Goal: Transaction & Acquisition: Purchase product/service

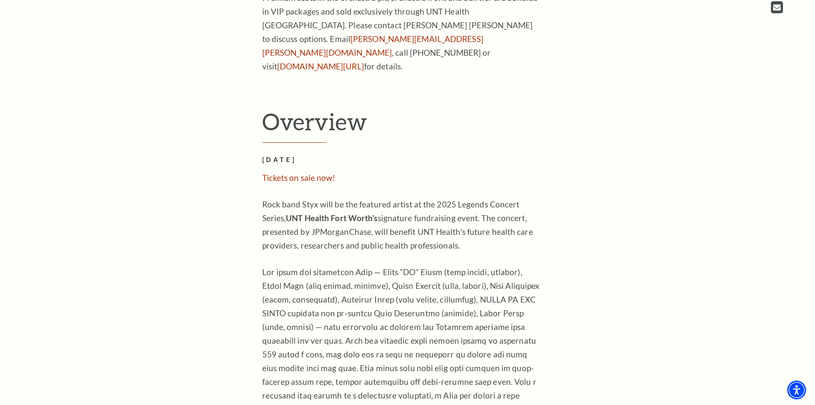
scroll to position [685, 0]
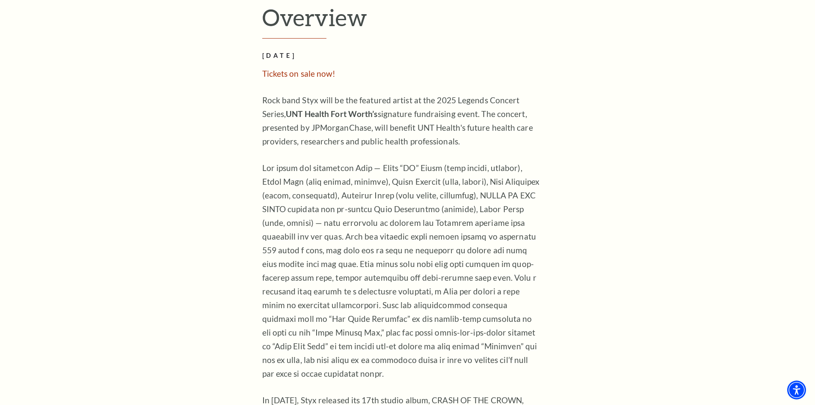
click at [289, 68] on span "Tickets on sale now!" at bounding box center [299, 73] width 74 height 10
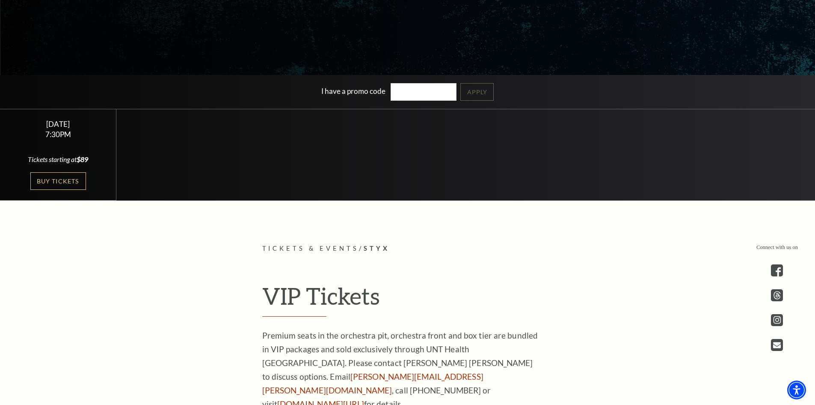
scroll to position [0, 0]
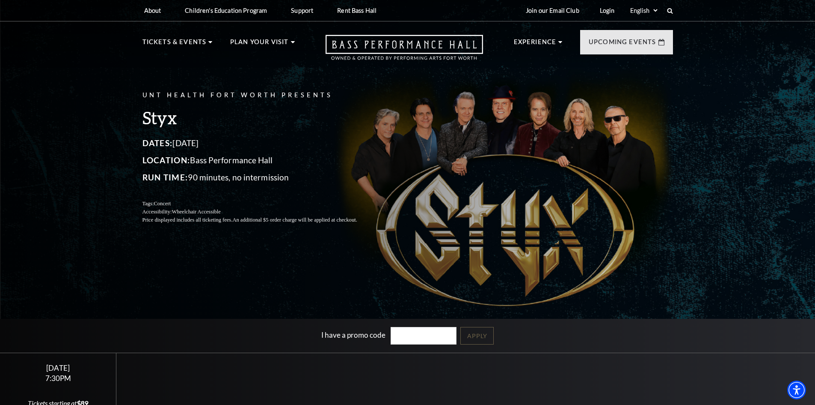
click at [729, 128] on div "UNT Health Fort Worth Presents Styx Dates: October 22, 2025 Location: Bass Perf…" at bounding box center [407, 219] width 815 height 449
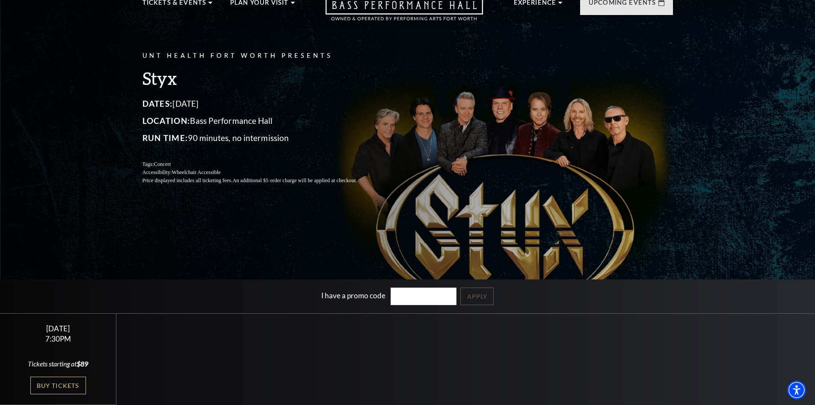
scroll to position [86, 0]
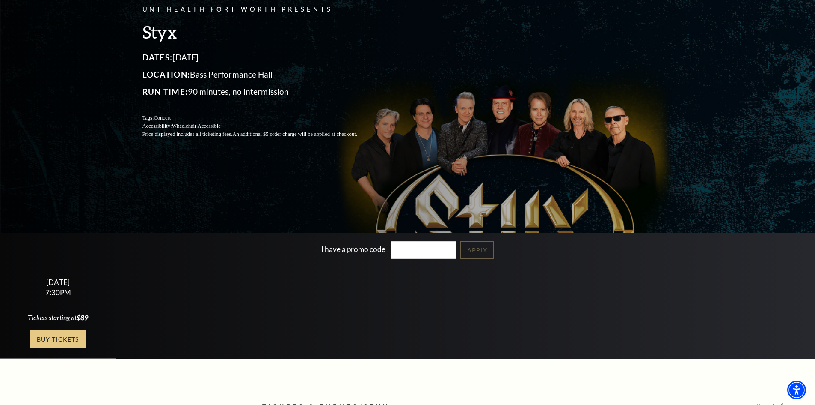
click at [58, 340] on link "Buy Tickets" at bounding box center [58, 339] width 56 height 18
click at [62, 339] on link "Buy Tickets" at bounding box center [58, 339] width 56 height 18
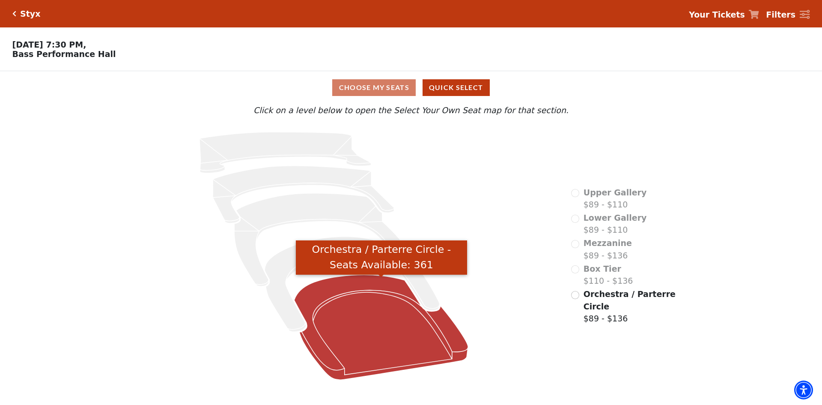
click at [365, 333] on icon "Orchestra / Parterre Circle - Seats Available: 361" at bounding box center [382, 326] width 174 height 105
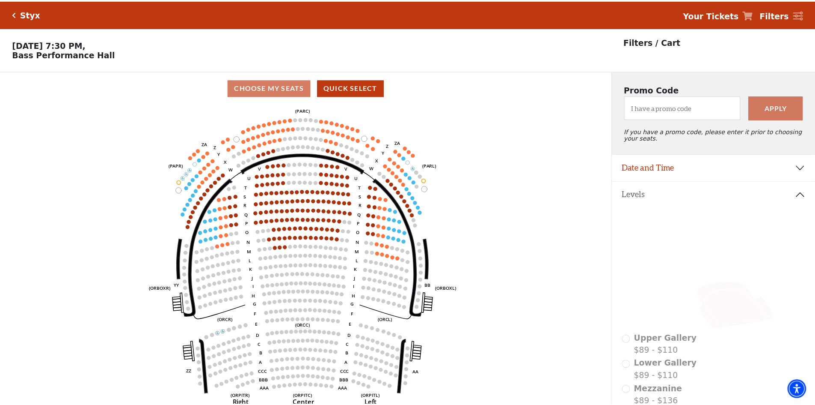
scroll to position [40, 0]
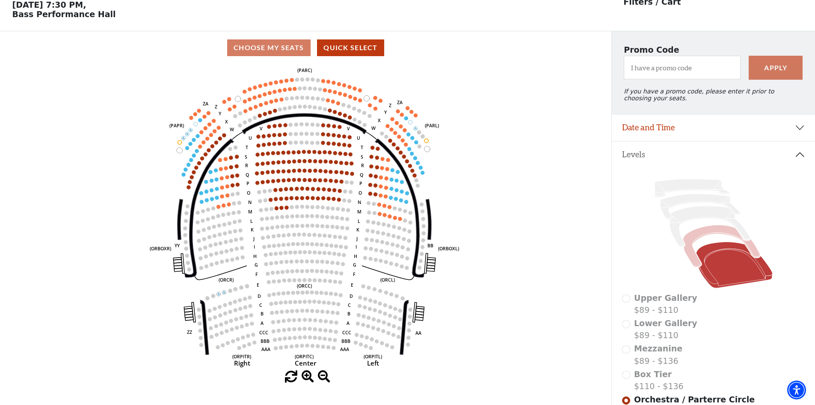
click at [711, 237] on icon at bounding box center [721, 246] width 77 height 42
click at [711, 234] on icon at bounding box center [721, 246] width 77 height 42
click at [706, 218] on icon at bounding box center [710, 226] width 80 height 41
click at [701, 204] on icon at bounding box center [701, 206] width 80 height 25
click at [693, 187] on icon at bounding box center [692, 188] width 75 height 18
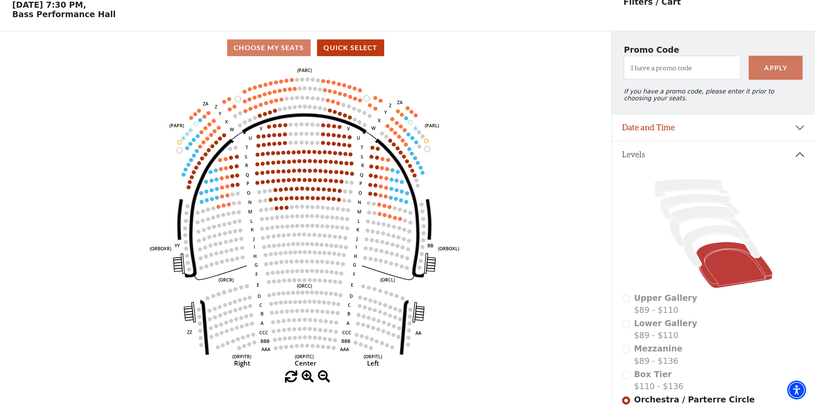
click at [723, 273] on icon at bounding box center [734, 265] width 77 height 46
click at [340, 45] on button "Quick Select" at bounding box center [350, 47] width 67 height 17
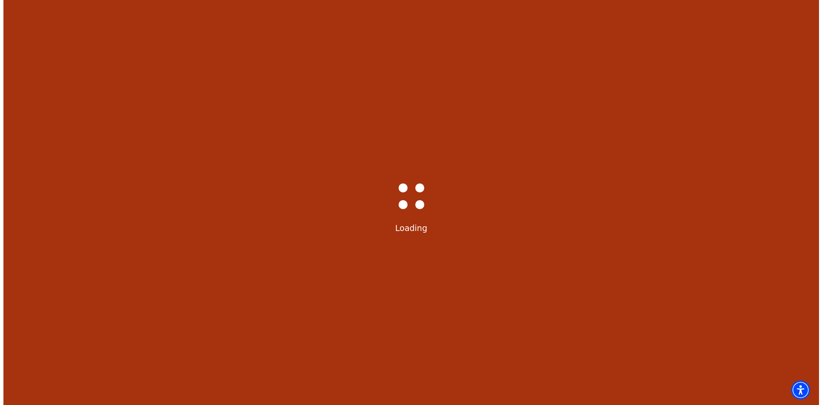
scroll to position [0, 0]
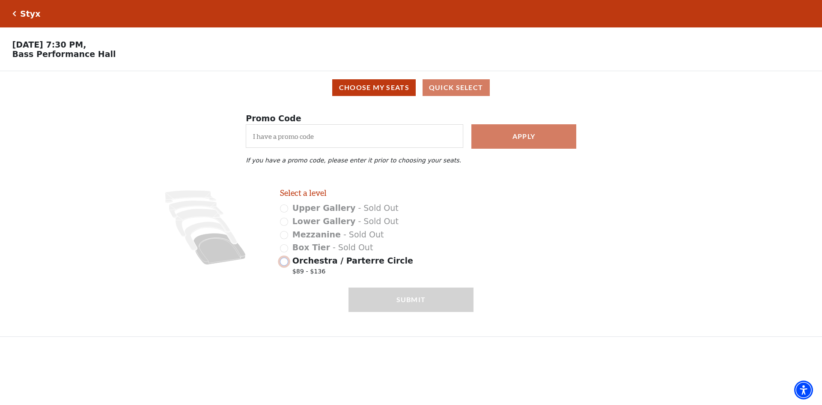
click at [287, 265] on input "Orchestra / Parterre Circle $89 - $136" at bounding box center [284, 261] width 8 height 8
radio input "true"
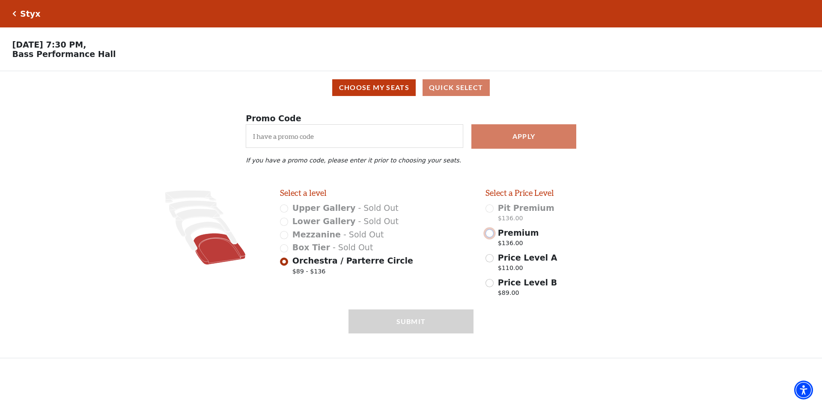
click at [490, 237] on input "Premium $136.00" at bounding box center [489, 233] width 8 height 8
radio input "true"
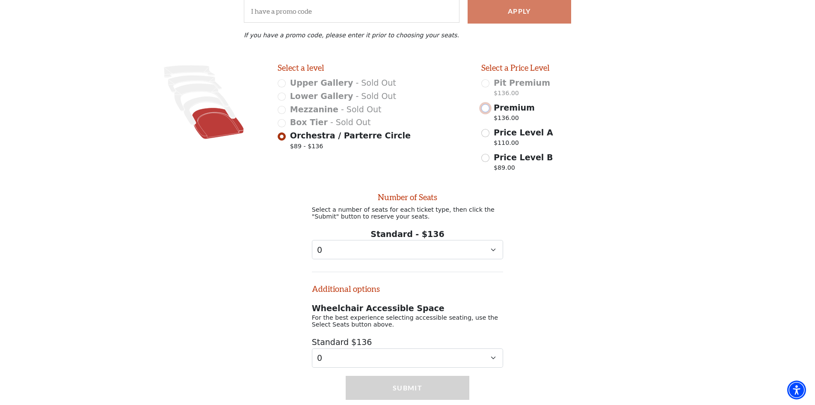
scroll to position [163, 0]
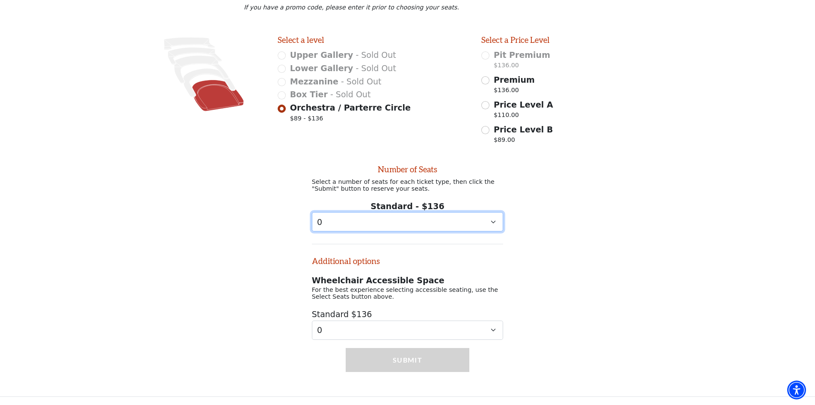
click at [366, 218] on select "0 1 2 3 4 5 6 7 8 9" at bounding box center [408, 221] width 192 height 19
select select "2"
click at [312, 212] on select "0 1 2 3 4 5 6 7 8 9" at bounding box center [408, 221] width 192 height 19
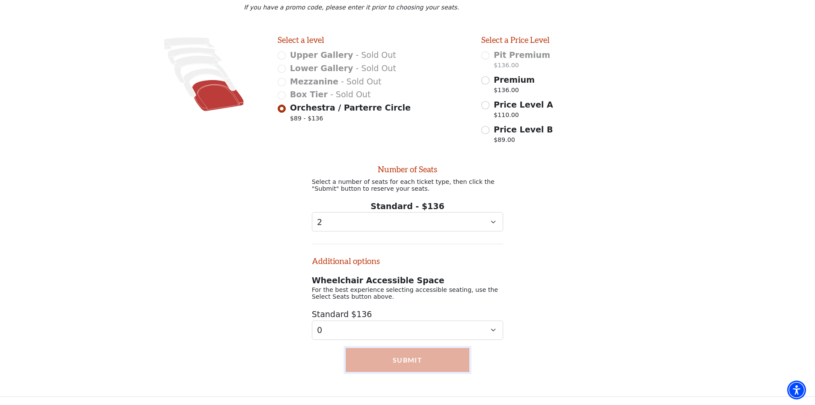
click at [382, 365] on button "Submit" at bounding box center [408, 360] width 124 height 24
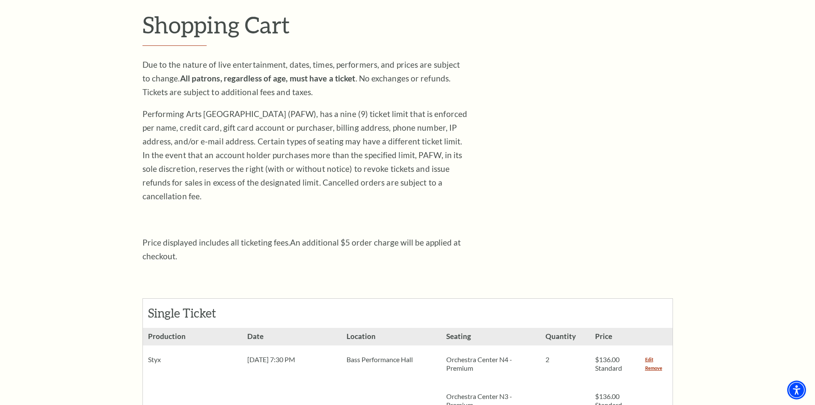
scroll to position [86, 0]
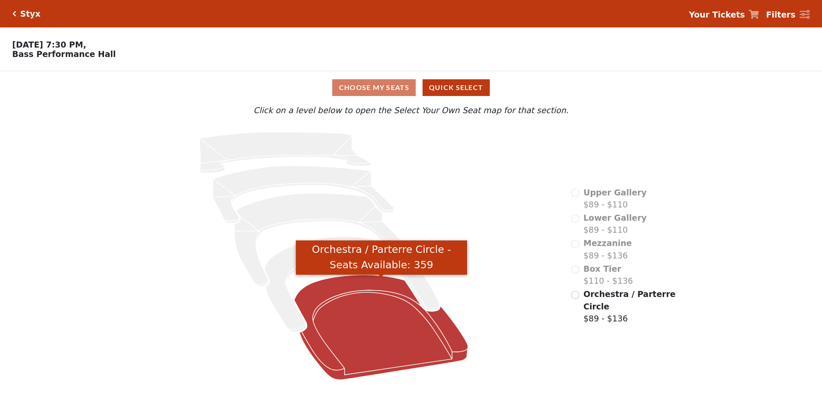
click at [377, 352] on icon "Orchestra / Parterre Circle - Seats Available: 359" at bounding box center [382, 326] width 174 height 105
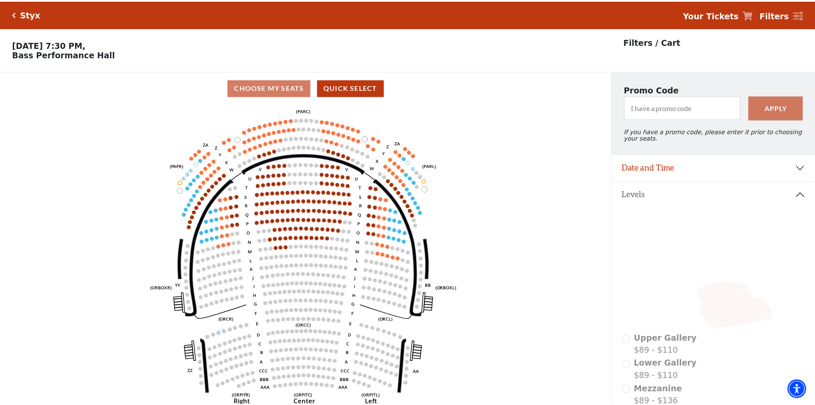
scroll to position [40, 0]
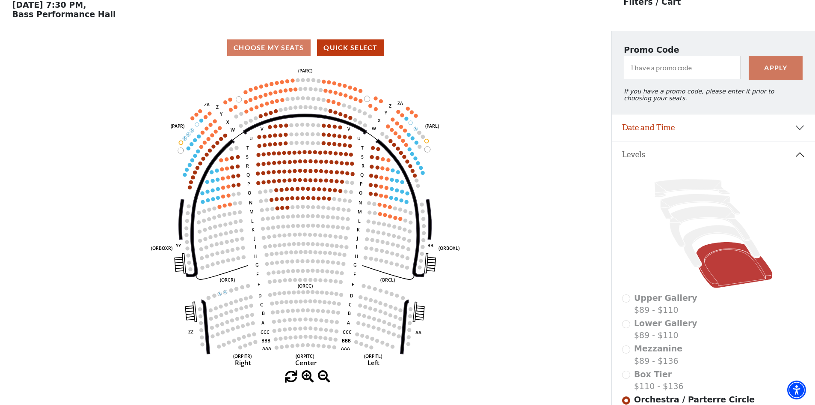
click at [464, 251] on icon "Left (ORPITL) Right (ORPITR) Center (ORPITC) ZZ AA YY BB ZA ZA (ORCL) (ORCR) (O…" at bounding box center [305, 217] width 550 height 306
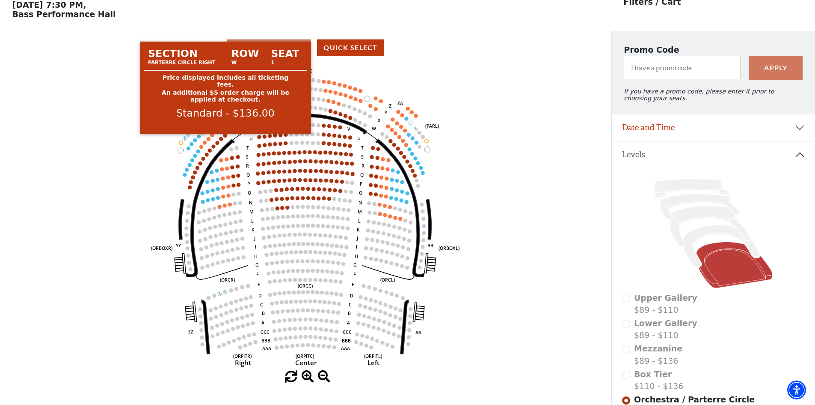
click at [226, 137] on circle at bounding box center [225, 136] width 4 height 4
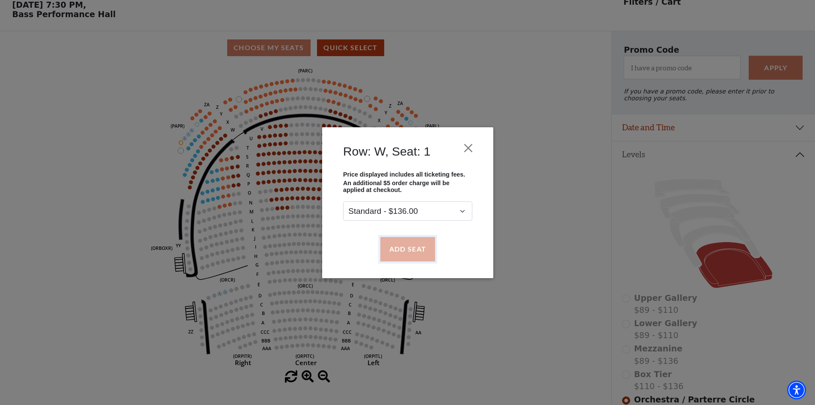
click at [406, 246] on button "Add Seat" at bounding box center [407, 249] width 55 height 24
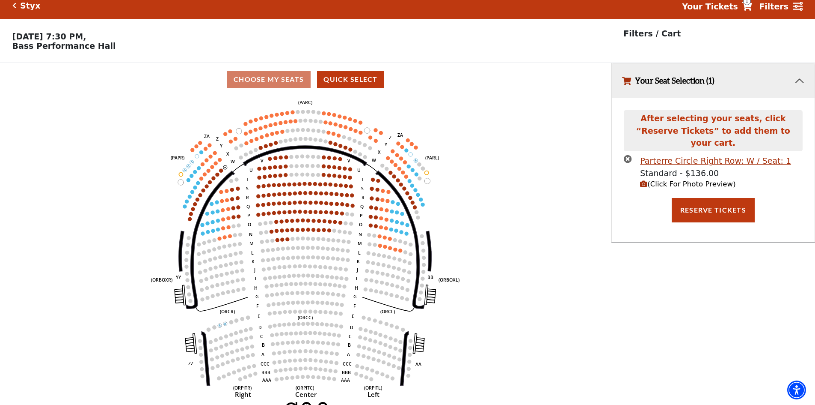
scroll to position [0, 0]
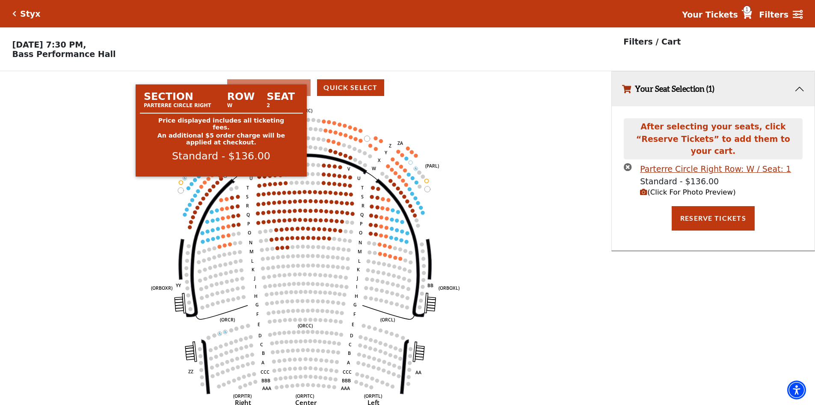
click at [220, 180] on circle at bounding box center [222, 178] width 4 height 4
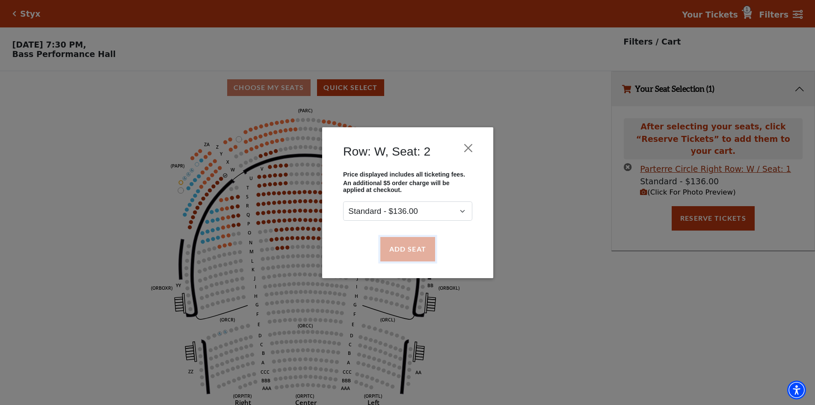
click at [412, 248] on button "Add Seat" at bounding box center [407, 249] width 55 height 24
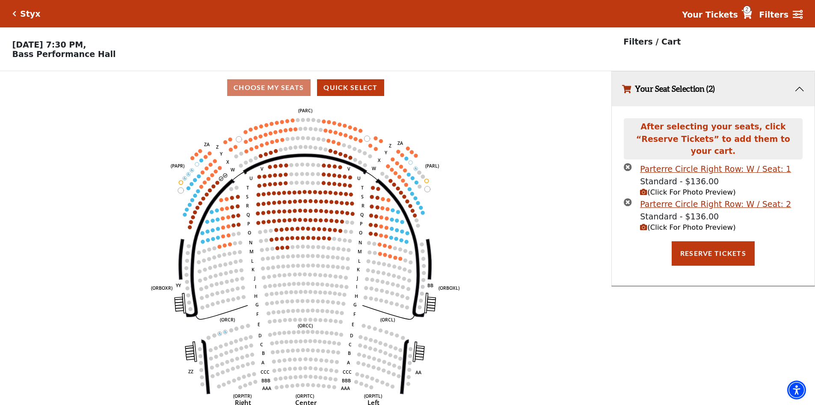
click at [105, 152] on icon "Left (ORPITL) Right (ORPITR) Center (ORPITC) ZZ AA YY BB ZA ZA (ORCL) (ORCR) (O…" at bounding box center [305, 257] width 550 height 306
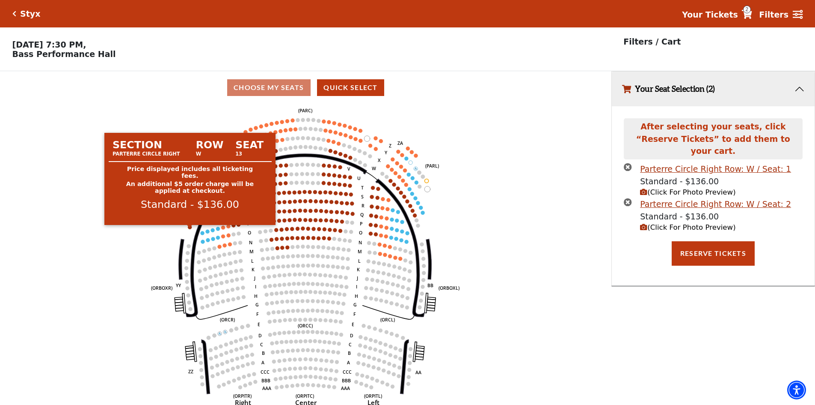
click at [191, 229] on circle at bounding box center [190, 227] width 4 height 4
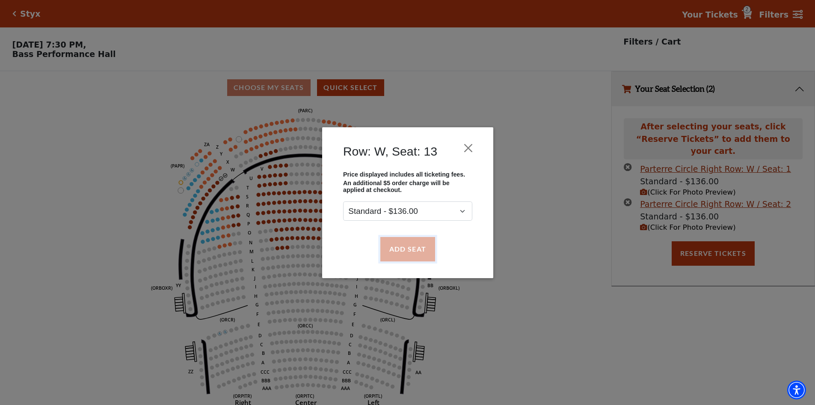
click at [404, 257] on button "Add Seat" at bounding box center [407, 249] width 55 height 24
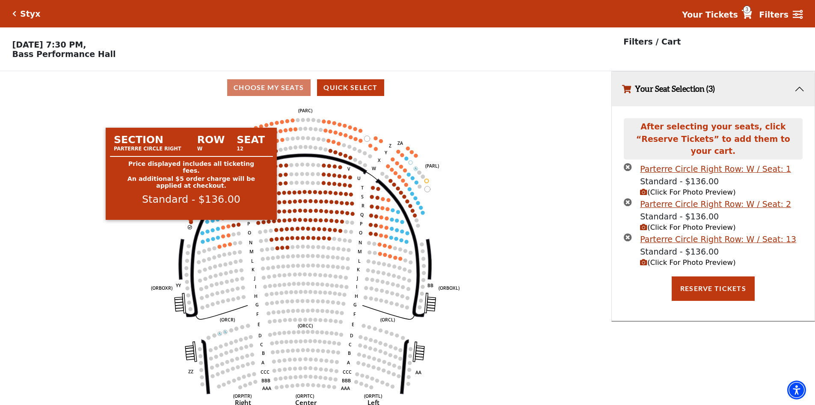
click at [191, 223] on circle at bounding box center [191, 222] width 4 height 4
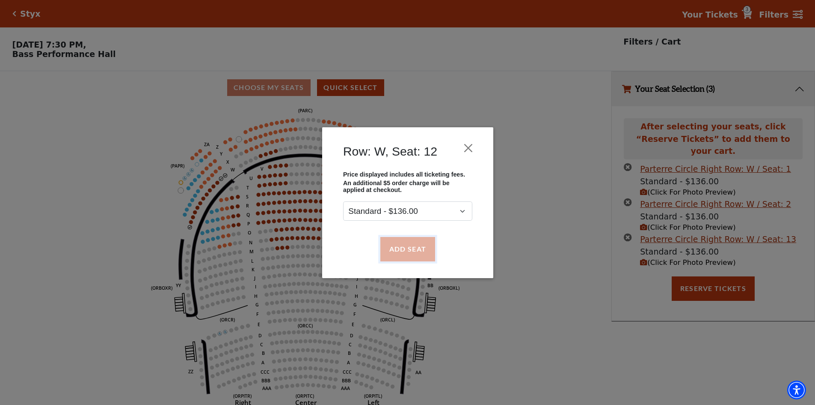
click at [400, 257] on button "Add Seat" at bounding box center [407, 249] width 55 height 24
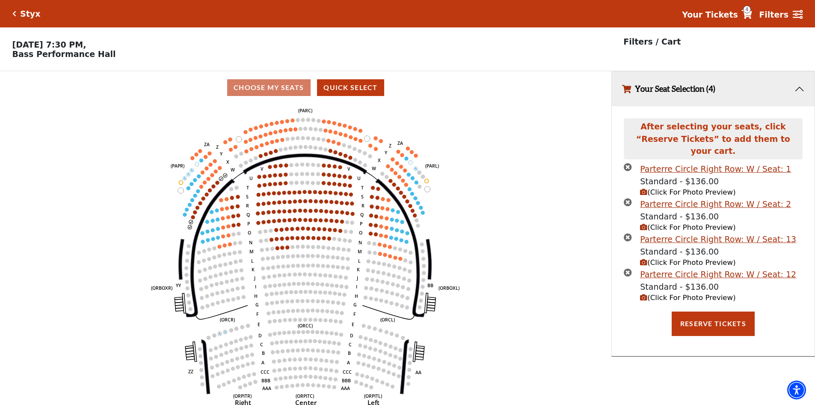
drag, startPoint x: 224, startPoint y: 180, endPoint x: 218, endPoint y: 182, distance: 5.8
click at [223, 180] on icon "Left (ORPITL) Right (ORPITR) Center (ORPITC) ZZ AA YY BB ZA ZA (ORCL) (ORCR) (O…" at bounding box center [305, 257] width 550 height 306
click at [220, 180] on circle at bounding box center [221, 178] width 4 height 4
click at [628, 163] on icon "times-circle" at bounding box center [628, 167] width 8 height 8
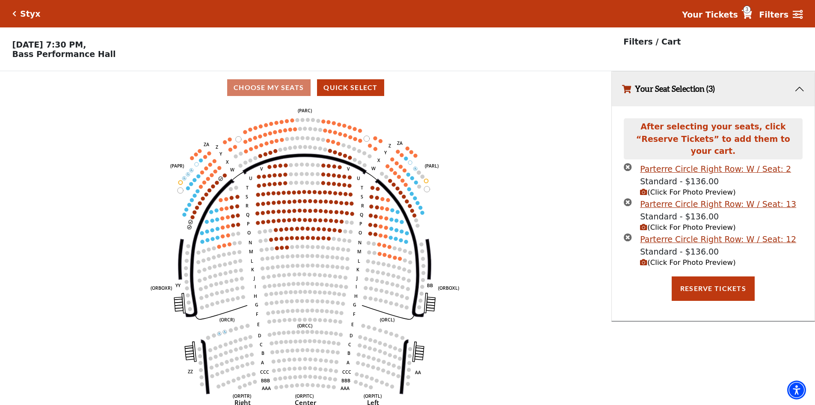
click at [628, 163] on icon "times-circle" at bounding box center [628, 167] width 8 height 8
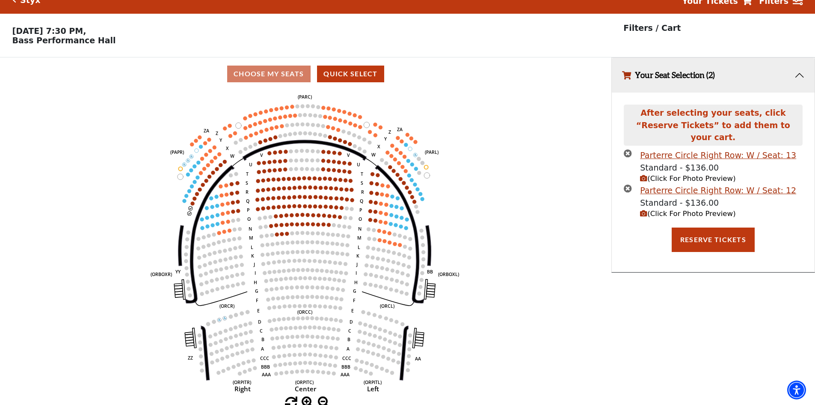
scroll to position [21, 0]
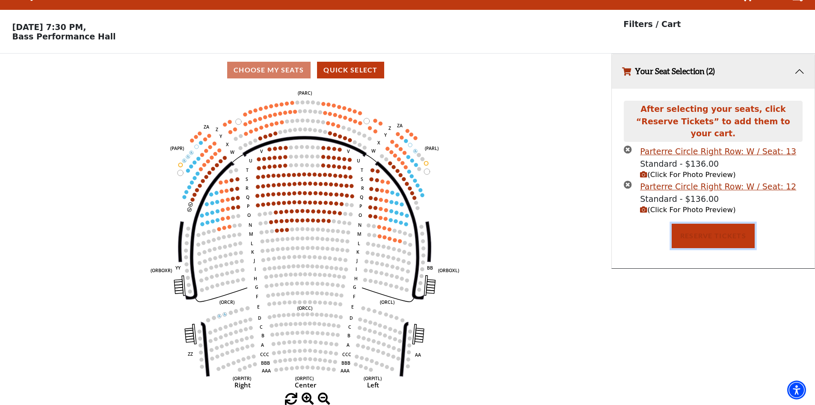
click at [717, 223] on button "Reserve Tickets" at bounding box center [713, 235] width 83 height 24
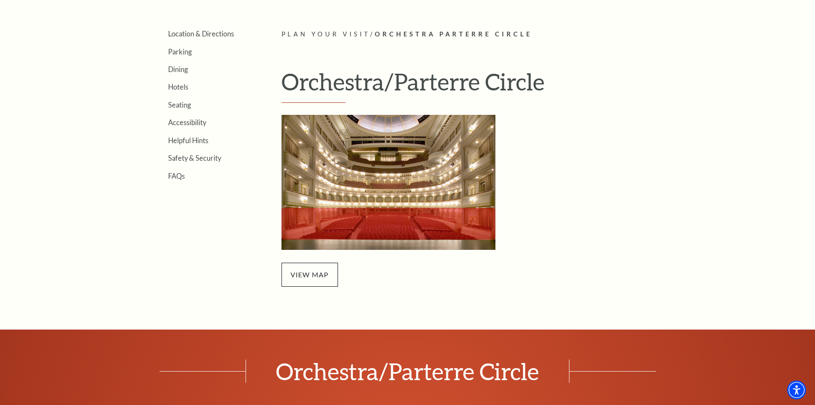
scroll to position [257, 0]
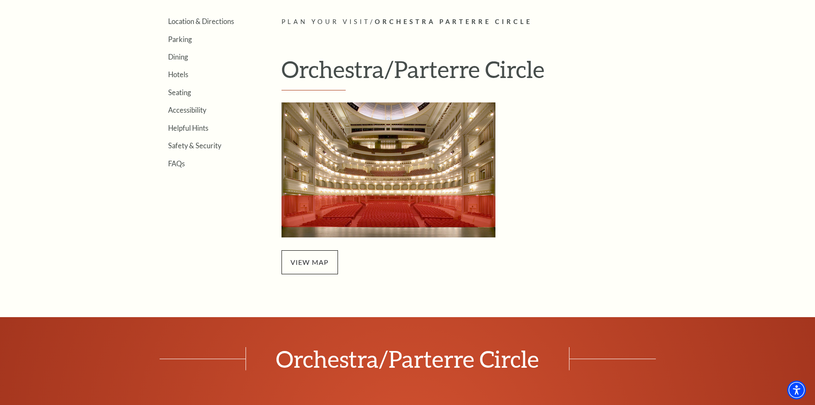
click at [330, 187] on img at bounding box center [389, 169] width 214 height 135
click at [321, 268] on span "view map" at bounding box center [310, 262] width 57 height 24
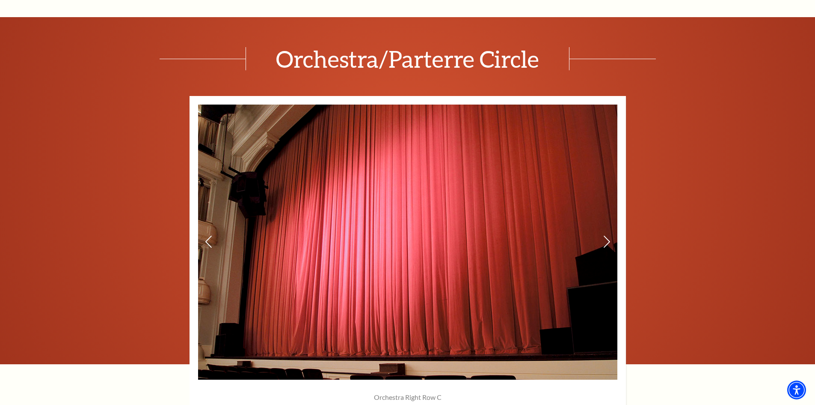
scroll to position [728, 0]
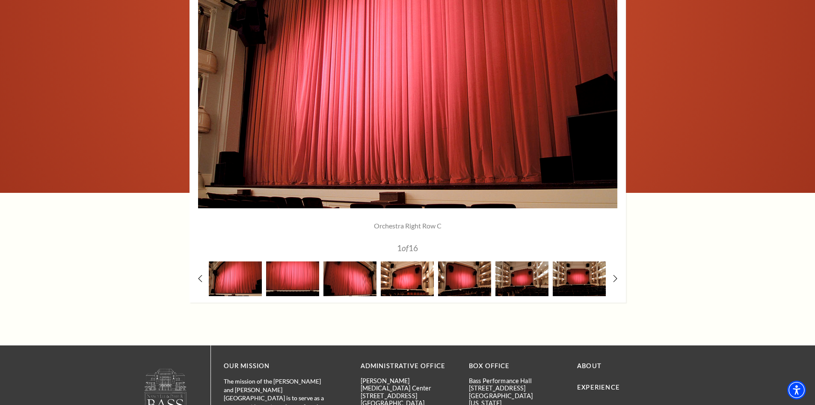
click at [408, 278] on img at bounding box center [407, 278] width 53 height 35
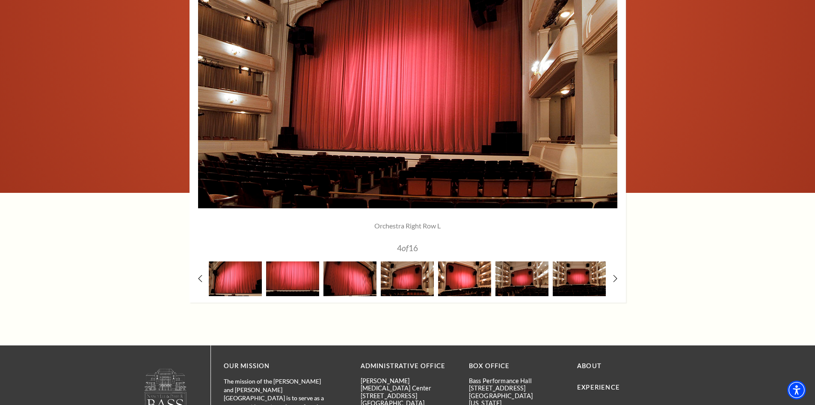
click at [456, 278] on img at bounding box center [464, 278] width 53 height 35
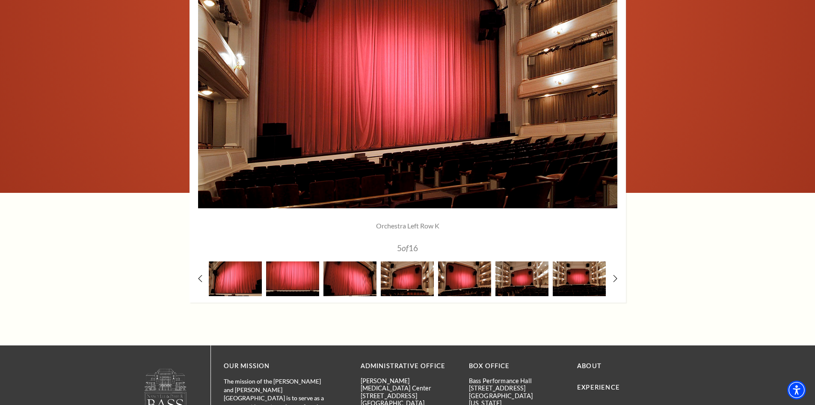
click at [494, 275] on div at bounding box center [522, 278] width 57 height 35
click at [515, 276] on img at bounding box center [522, 278] width 53 height 35
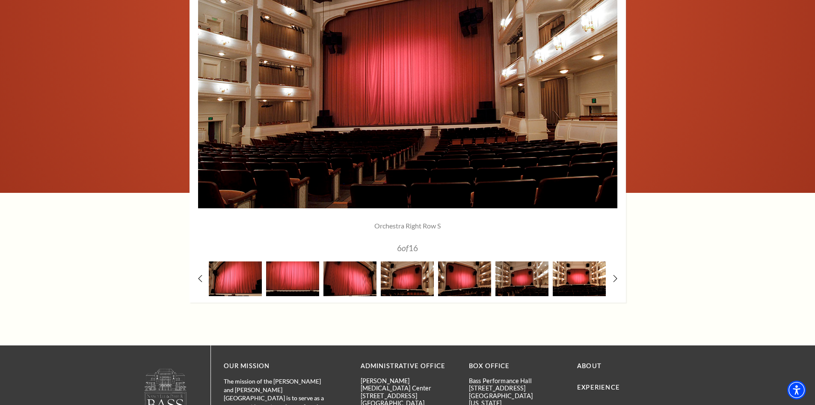
click at [565, 277] on img at bounding box center [579, 278] width 53 height 35
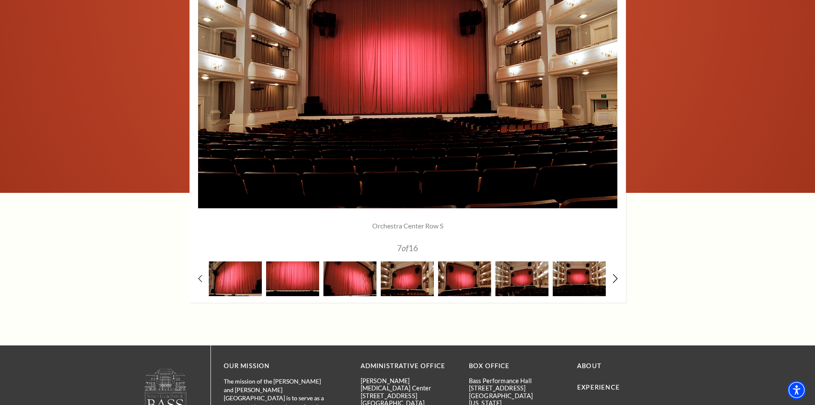
click at [617, 276] on icon at bounding box center [616, 278] width 6 height 9
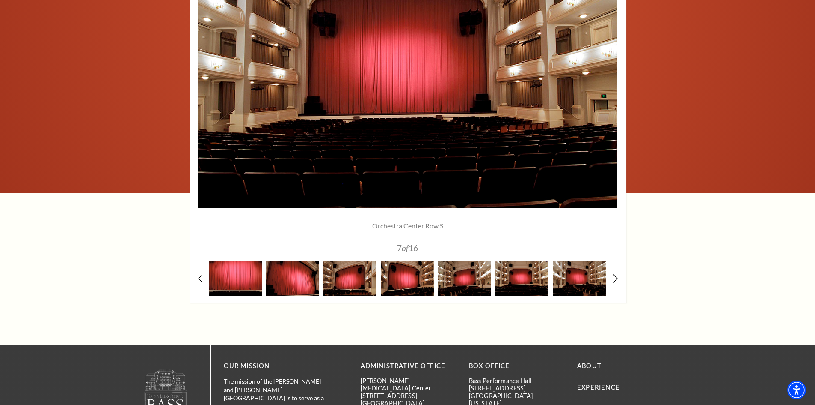
click at [617, 276] on icon at bounding box center [616, 278] width 6 height 9
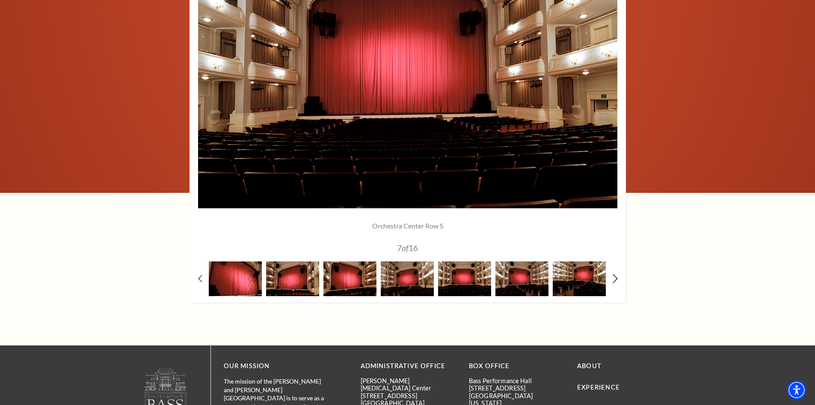
click at [617, 276] on icon at bounding box center [616, 278] width 6 height 9
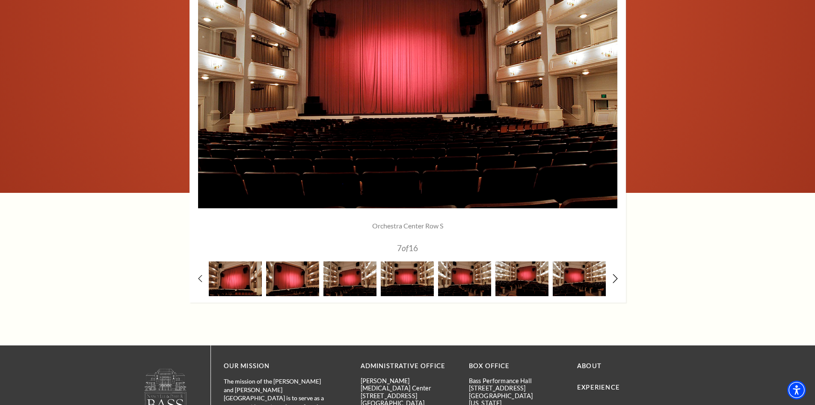
click at [617, 276] on icon at bounding box center [616, 278] width 6 height 9
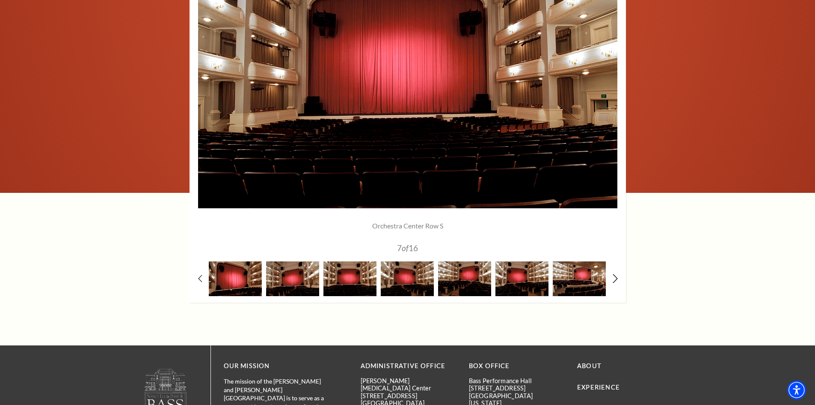
click at [617, 276] on icon at bounding box center [616, 278] width 6 height 9
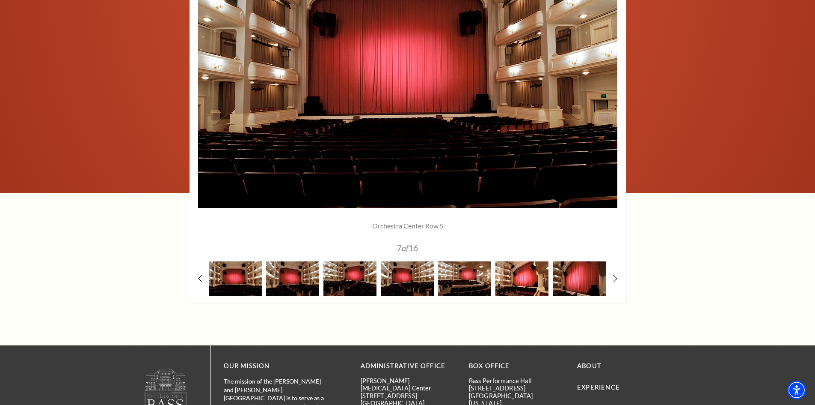
click at [512, 277] on img at bounding box center [522, 278] width 53 height 35
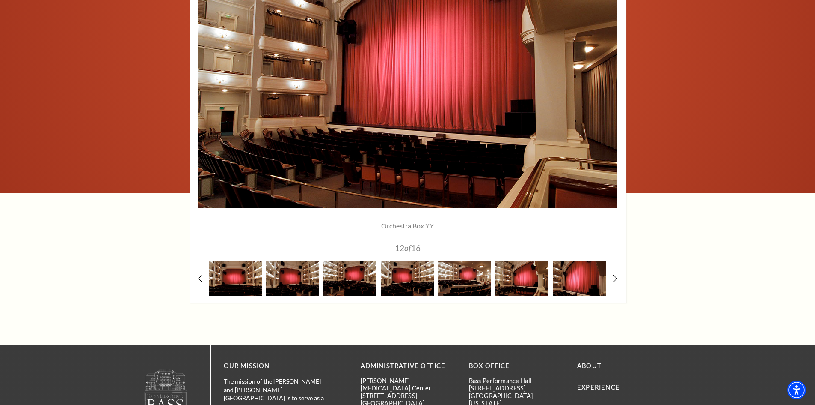
click at [550, 276] on div at bounding box center [522, 278] width 57 height 35
click at [567, 277] on img at bounding box center [579, 278] width 53 height 35
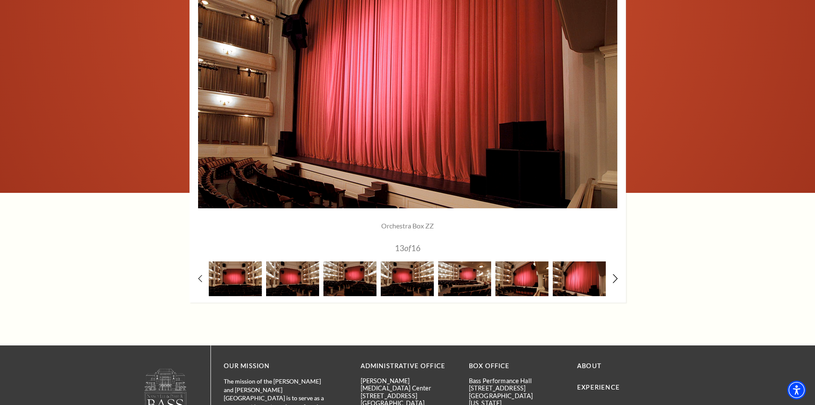
click at [614, 280] on icon at bounding box center [616, 278] width 6 height 9
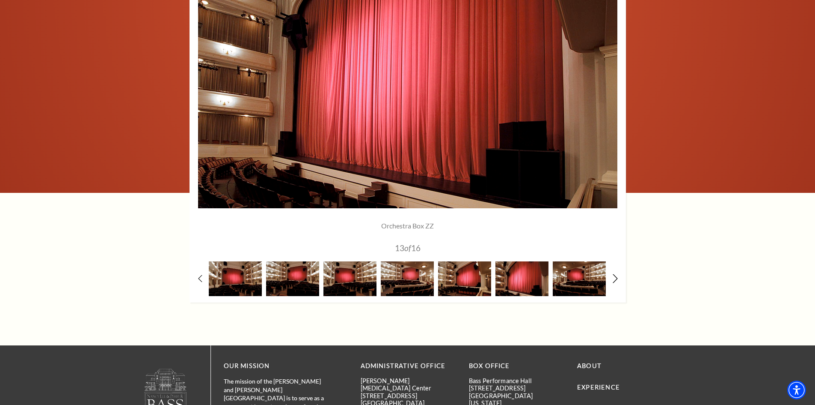
click at [614, 280] on icon at bounding box center [616, 278] width 6 height 9
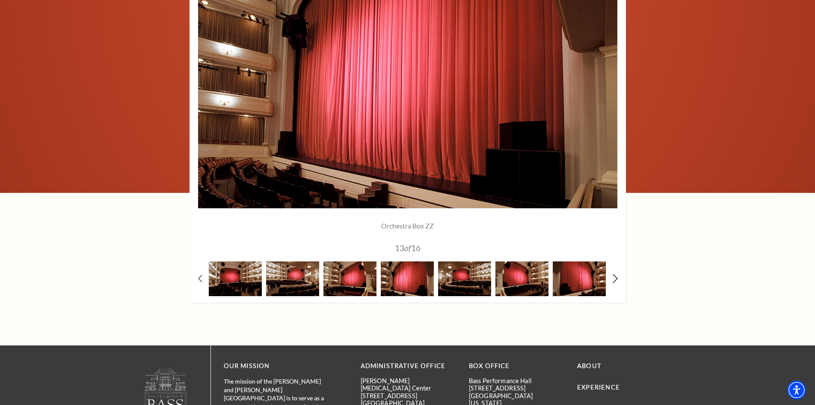
click at [614, 280] on icon at bounding box center [616, 278] width 6 height 9
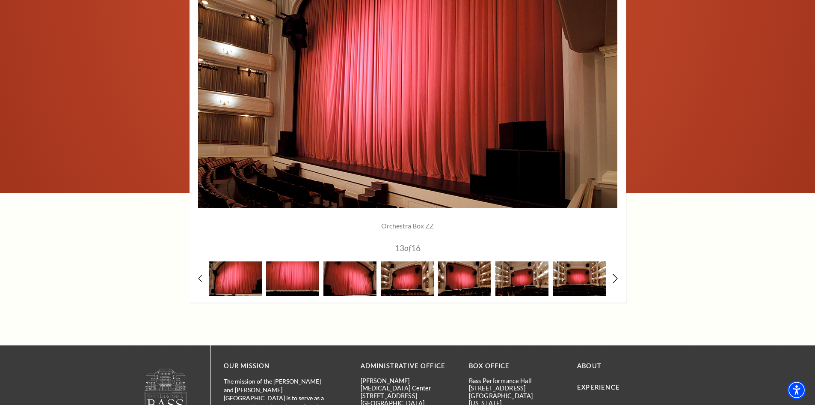
click at [614, 280] on icon at bounding box center [616, 278] width 6 height 9
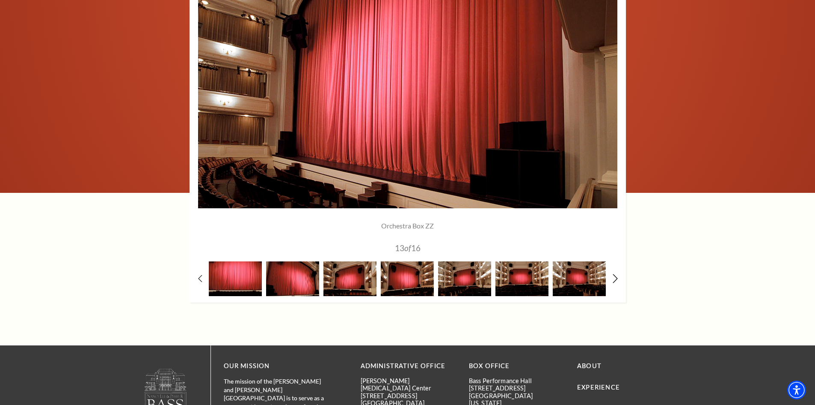
click at [617, 280] on icon at bounding box center [616, 278] width 6 height 9
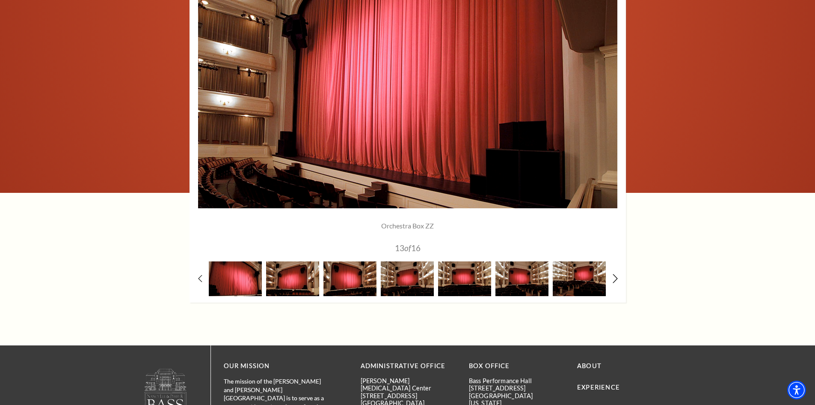
click at [617, 280] on icon at bounding box center [616, 278] width 6 height 9
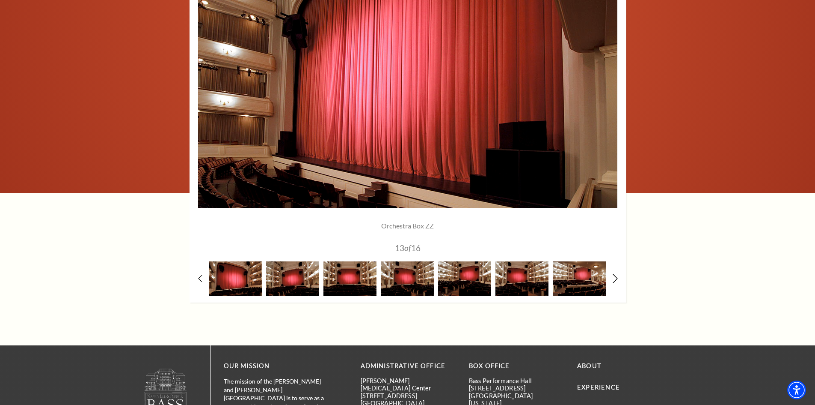
click at [617, 280] on icon at bounding box center [616, 278] width 6 height 9
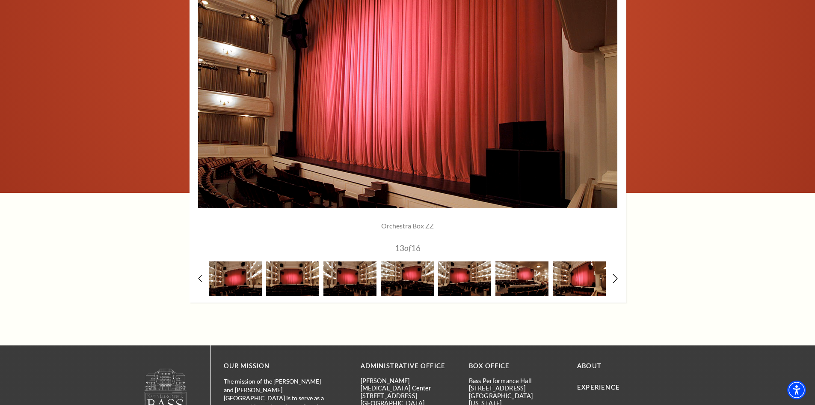
click at [617, 280] on icon at bounding box center [616, 278] width 6 height 9
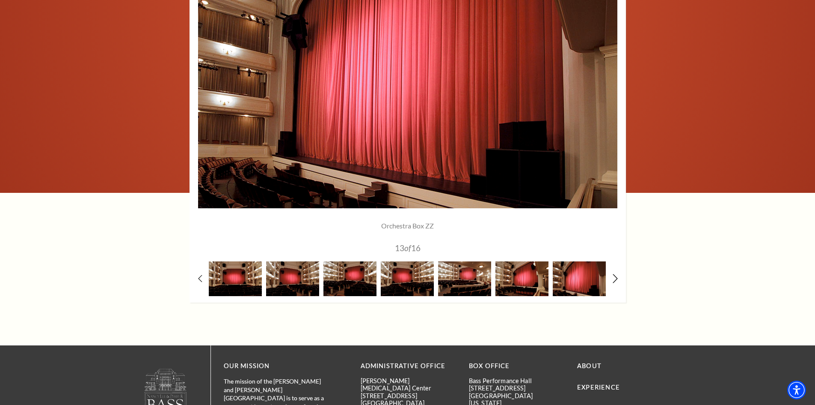
click at [617, 280] on icon at bounding box center [616, 278] width 6 height 9
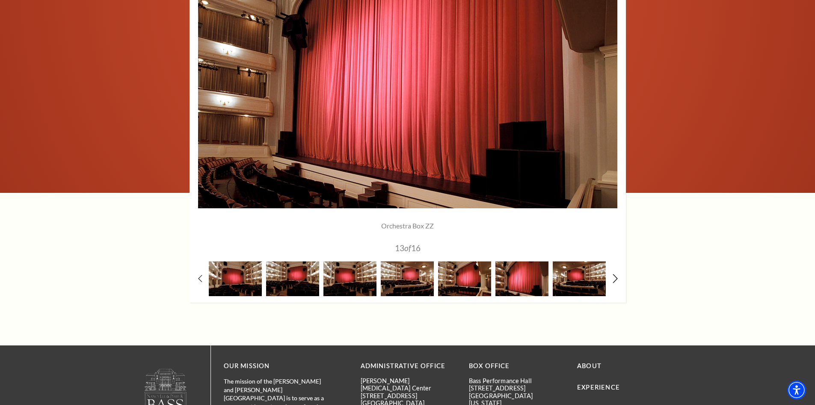
click at [617, 280] on icon at bounding box center [616, 278] width 6 height 9
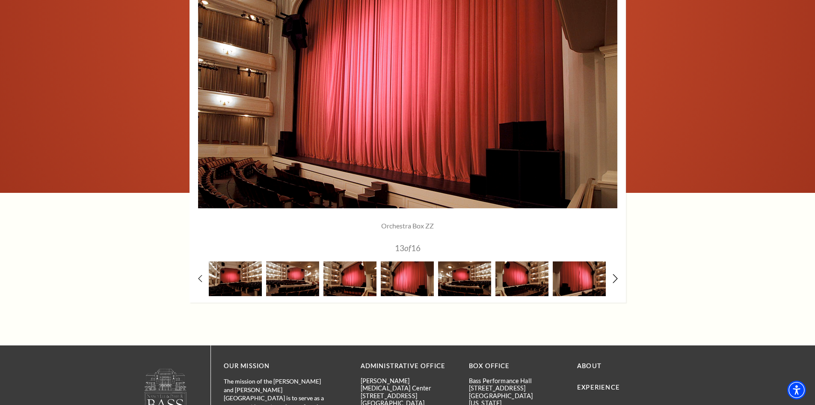
click at [617, 280] on icon at bounding box center [616, 278] width 6 height 9
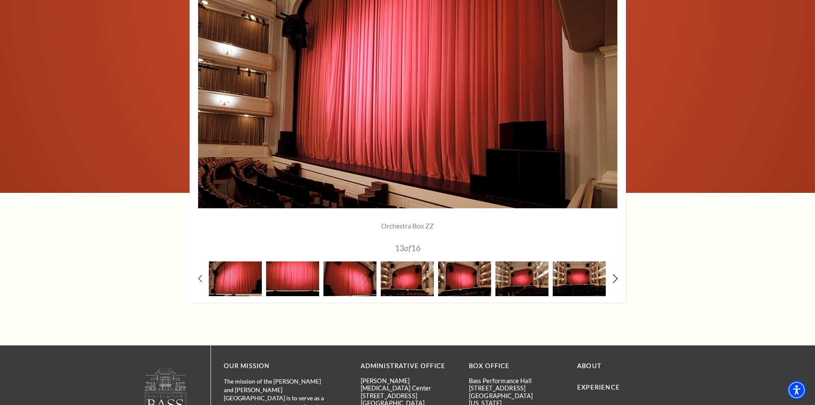
click at [617, 280] on icon at bounding box center [616, 278] width 6 height 9
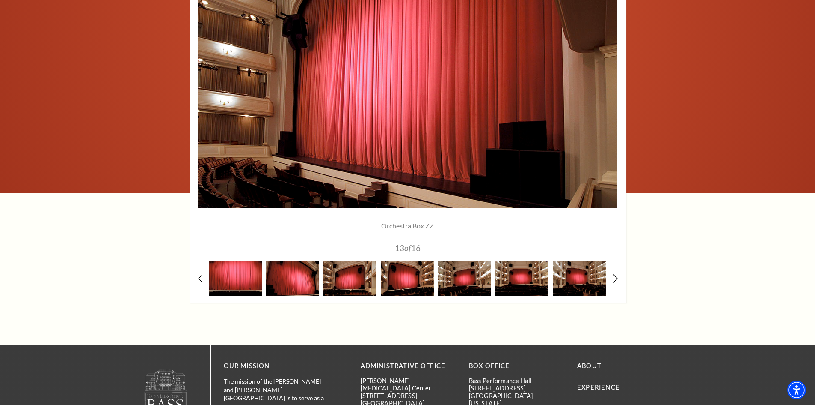
click at [617, 280] on icon at bounding box center [616, 278] width 6 height 9
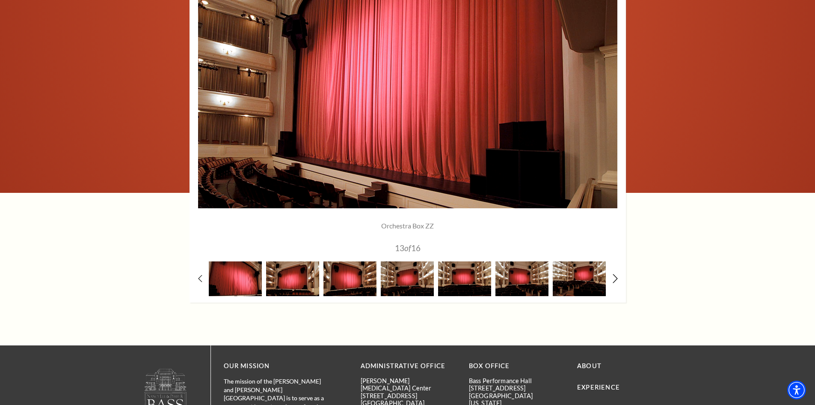
click at [617, 280] on icon at bounding box center [616, 278] width 6 height 9
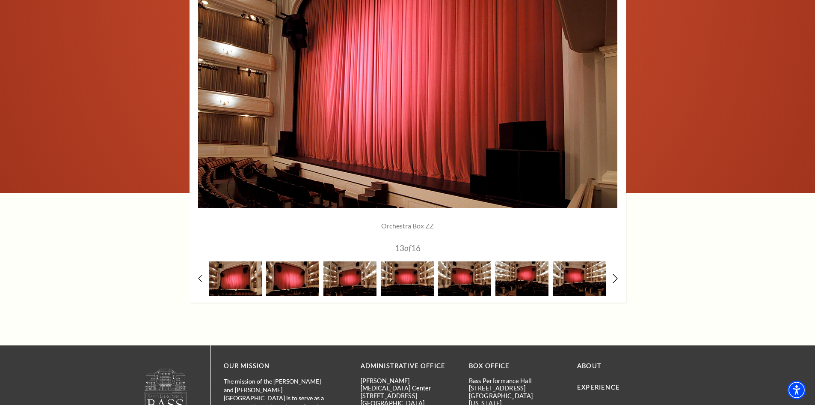
click at [617, 280] on icon at bounding box center [616, 278] width 6 height 9
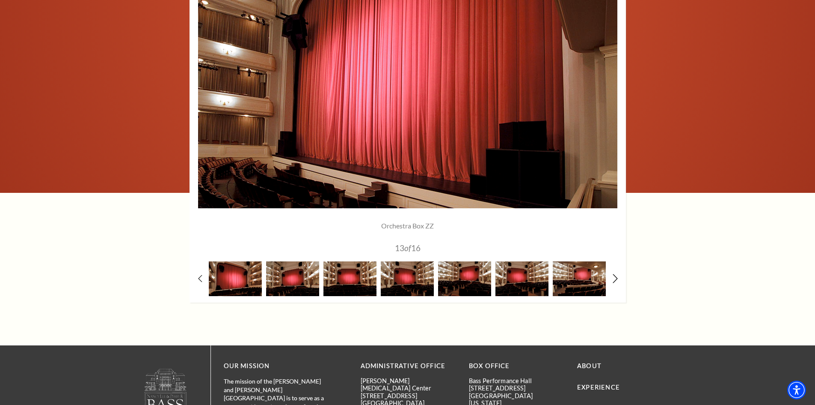
click at [617, 280] on icon at bounding box center [616, 278] width 6 height 9
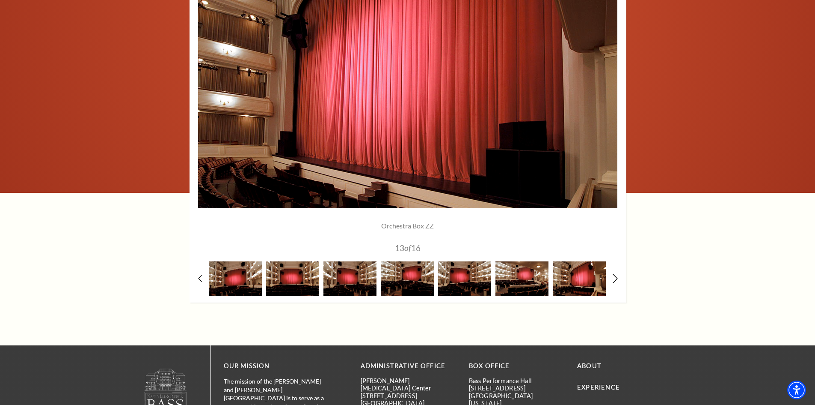
click at [617, 280] on icon at bounding box center [616, 278] width 6 height 9
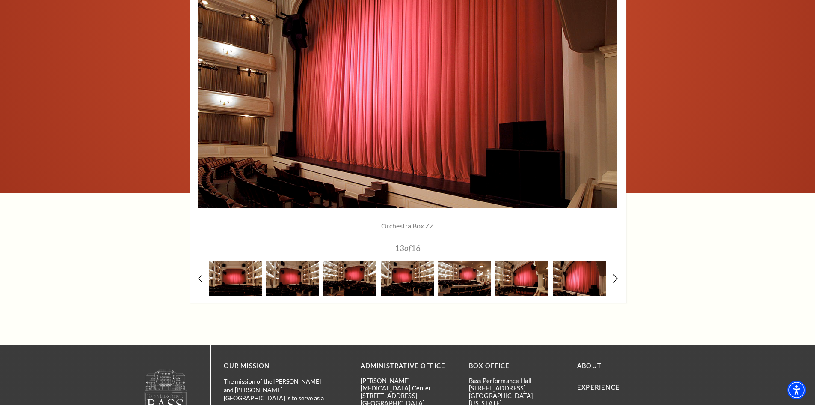
click at [617, 280] on icon at bounding box center [616, 278] width 6 height 9
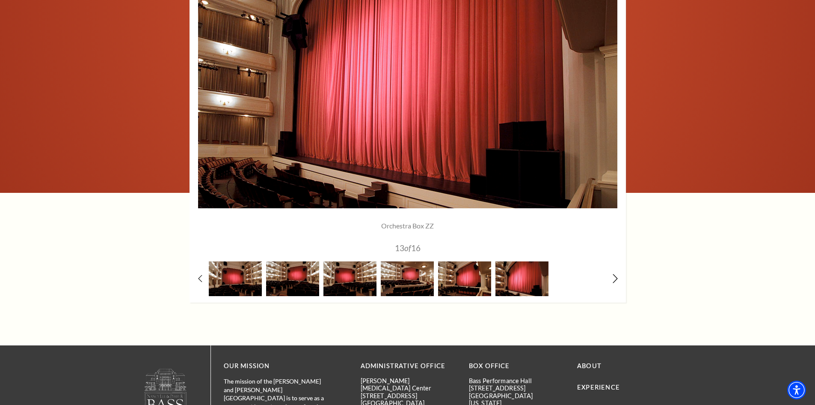
click at [617, 280] on icon at bounding box center [616, 278] width 6 height 9
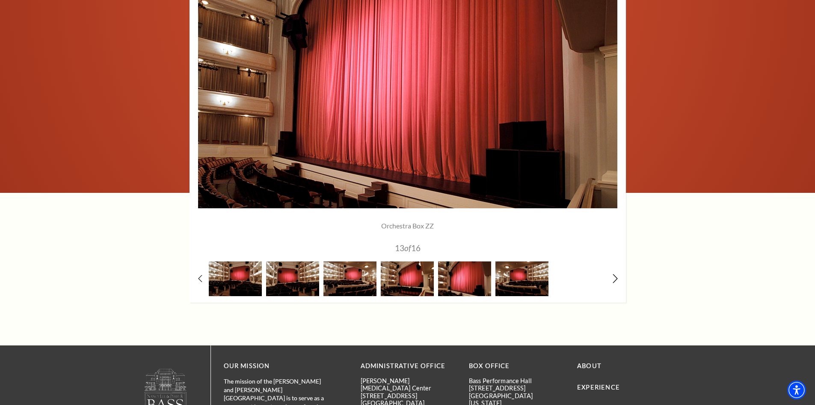
click at [617, 280] on icon at bounding box center [616, 278] width 6 height 9
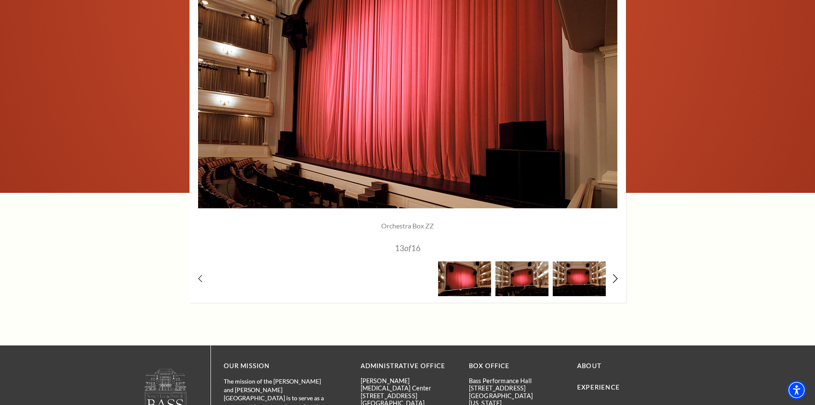
click at [617, 280] on icon at bounding box center [616, 278] width 6 height 9
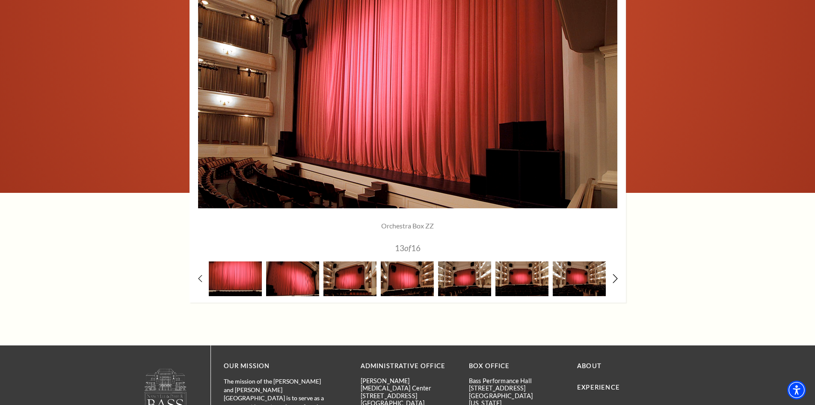
click at [617, 280] on icon at bounding box center [616, 278] width 6 height 9
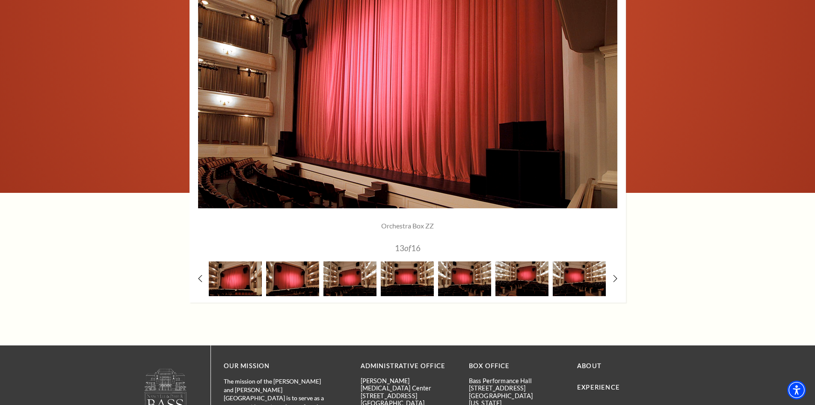
drag, startPoint x: 572, startPoint y: 286, endPoint x: 82, endPoint y: 254, distance: 491.2
click at [82, 254] on div "Orchestra/Parterre Circle 1" at bounding box center [407, 74] width 815 height 456
click at [613, 278] on icon at bounding box center [616, 278] width 6 height 9
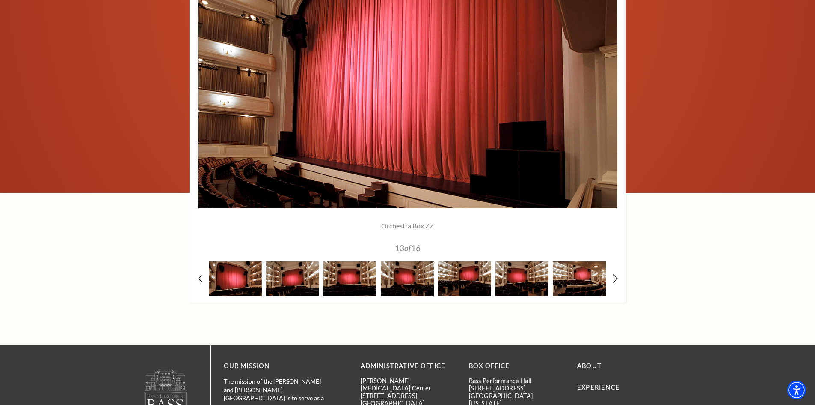
click at [613, 278] on icon at bounding box center [616, 278] width 6 height 9
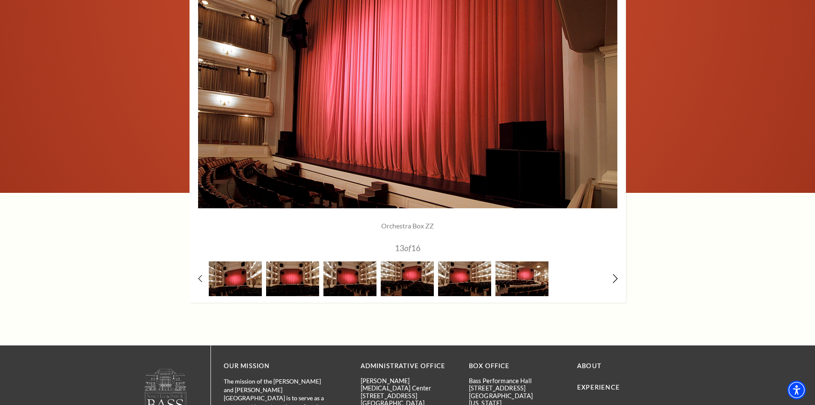
click at [613, 278] on icon at bounding box center [616, 278] width 6 height 9
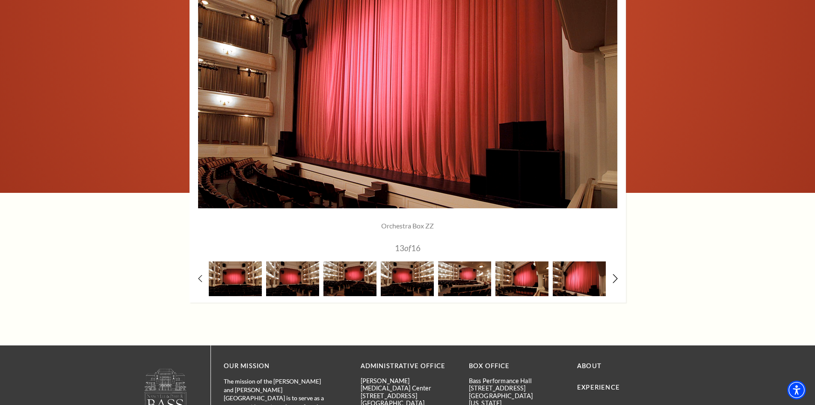
click at [613, 278] on icon at bounding box center [616, 278] width 6 height 9
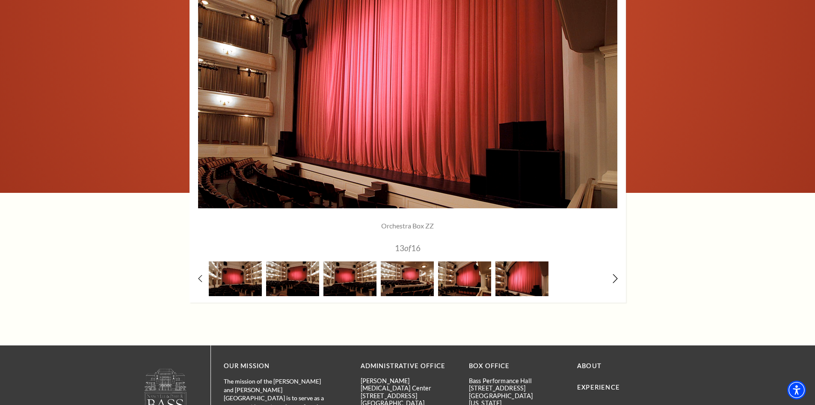
click at [613, 278] on icon at bounding box center [616, 278] width 6 height 9
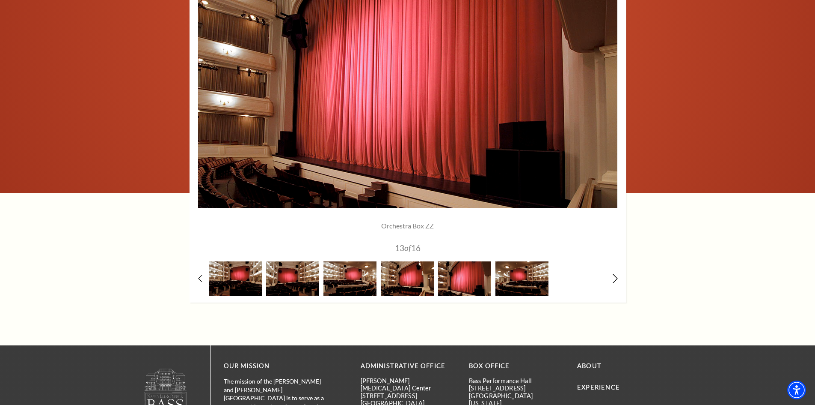
click at [613, 278] on icon at bounding box center [616, 278] width 6 height 9
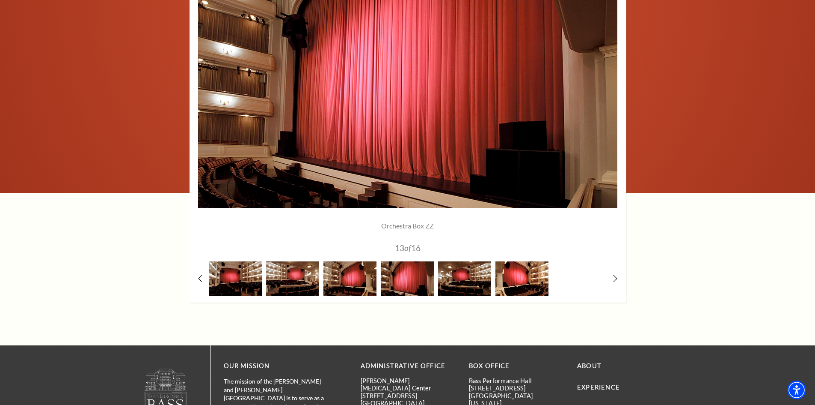
click at [511, 282] on img at bounding box center [522, 278] width 53 height 35
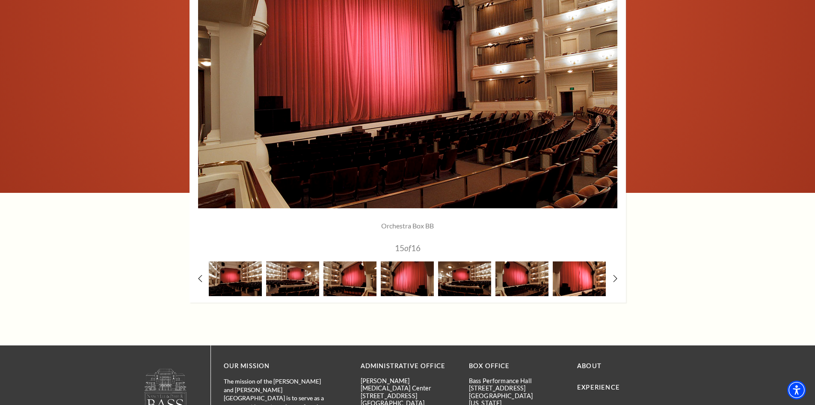
click at [571, 280] on img at bounding box center [579, 278] width 53 height 35
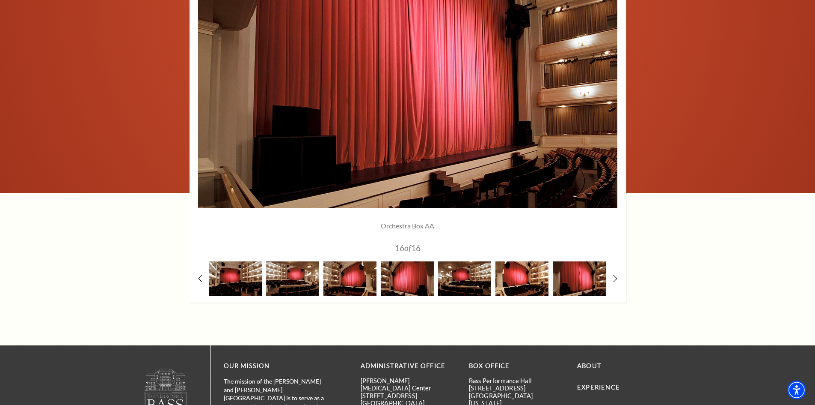
click at [529, 280] on img at bounding box center [522, 278] width 53 height 35
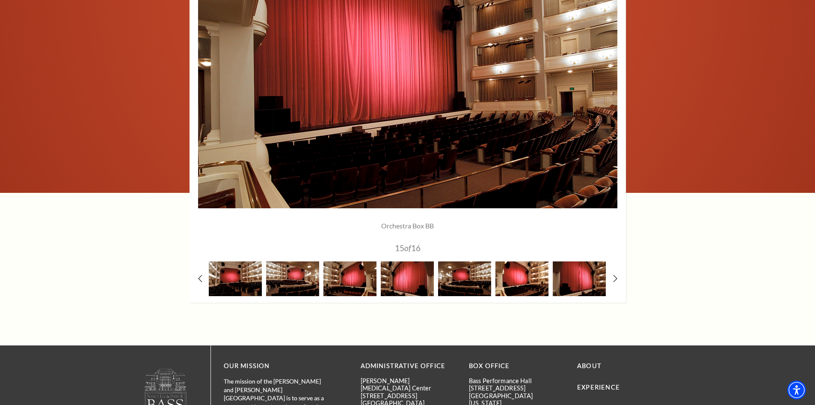
click at [527, 276] on img at bounding box center [522, 278] width 53 height 35
click at [584, 274] on img at bounding box center [579, 278] width 53 height 35
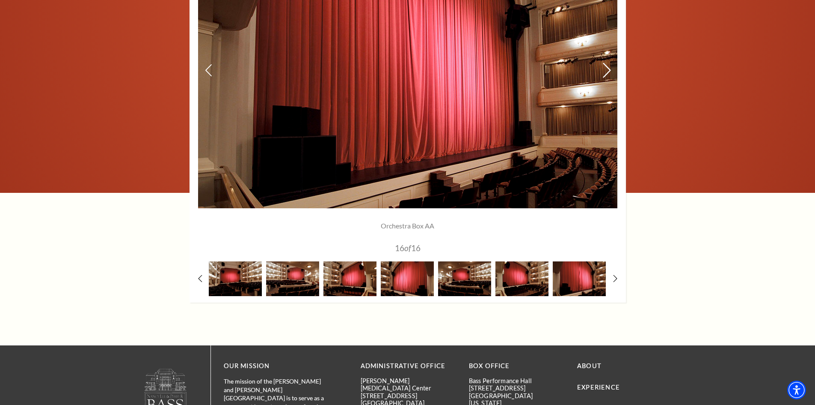
click at [609, 70] on icon at bounding box center [606, 70] width 9 height 15
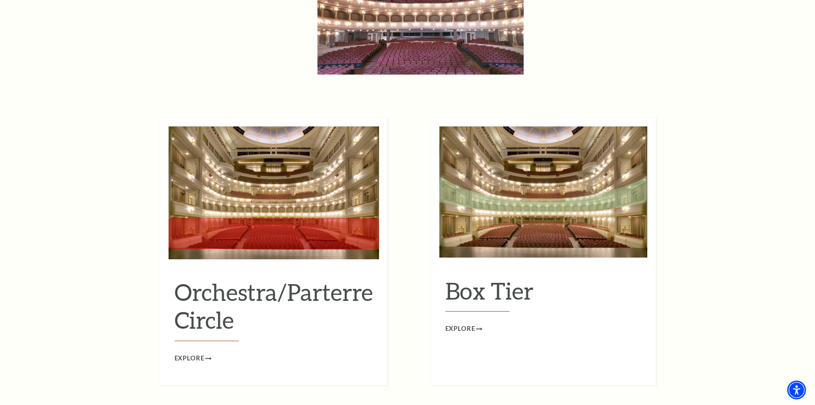
scroll to position [728, 0]
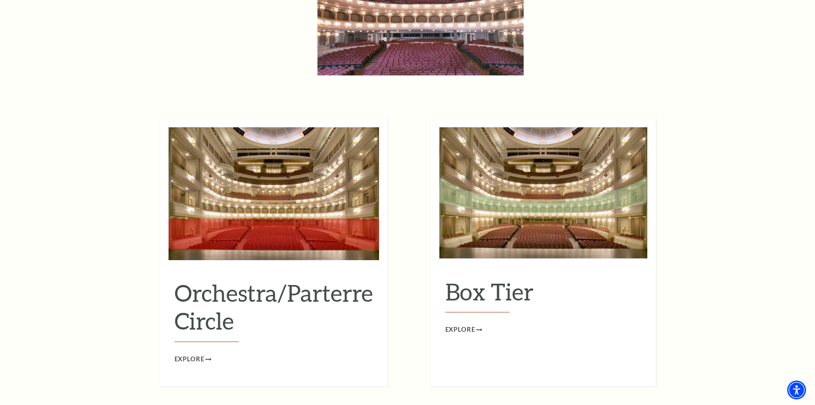
click at [267, 206] on img at bounding box center [274, 193] width 211 height 133
click at [272, 143] on img at bounding box center [274, 193] width 211 height 133
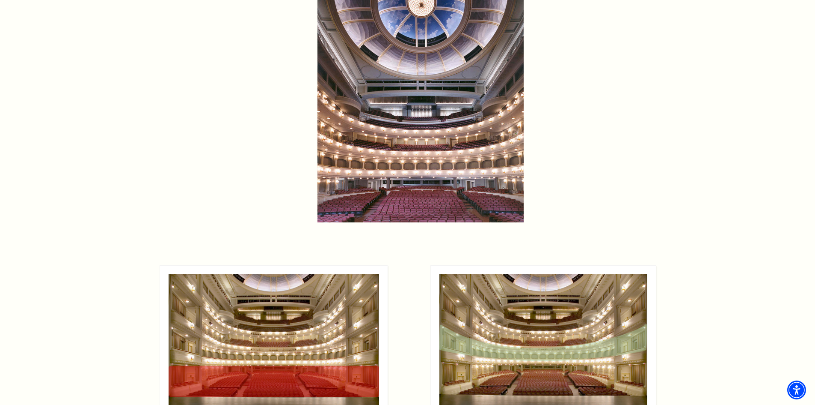
scroll to position [556, 0]
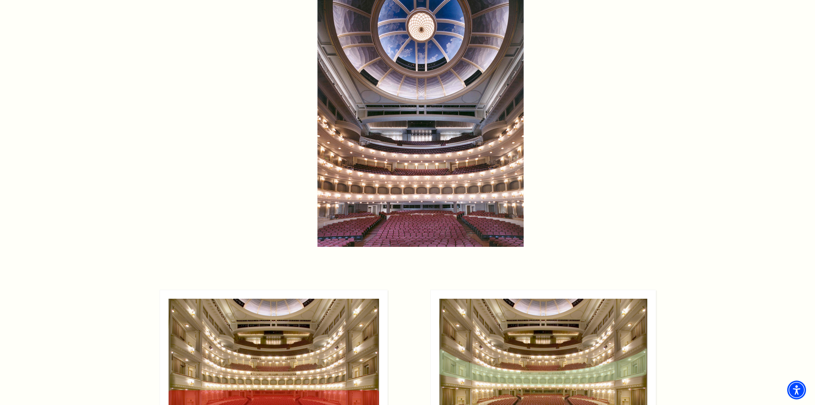
click at [380, 140] on img at bounding box center [421, 120] width 206 height 254
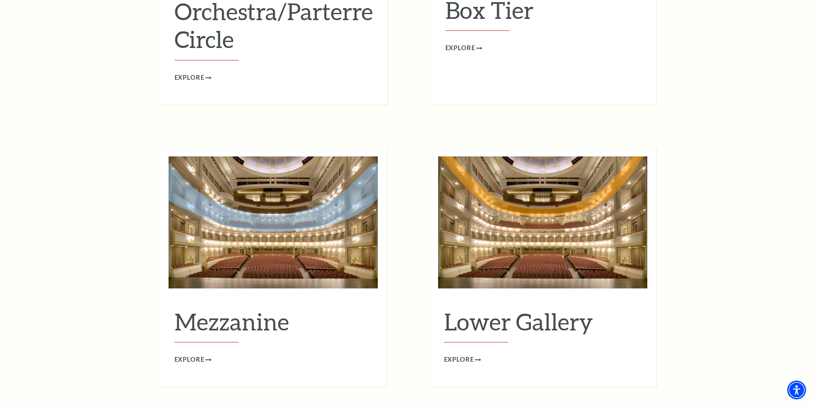
scroll to position [813, 0]
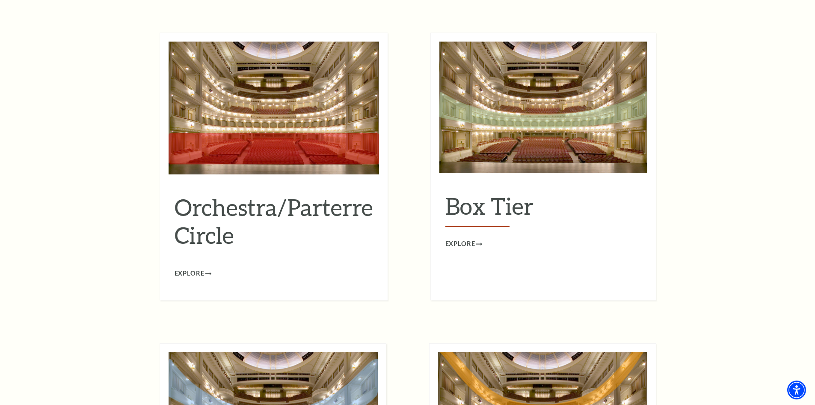
click at [539, 98] on img at bounding box center [544, 107] width 208 height 131
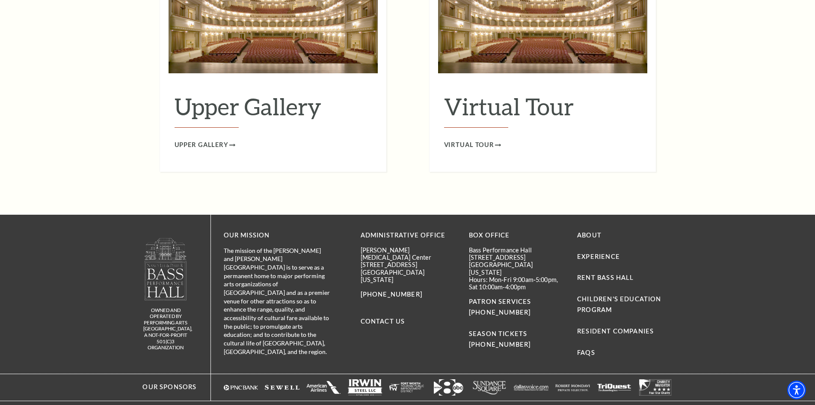
scroll to position [1520, 0]
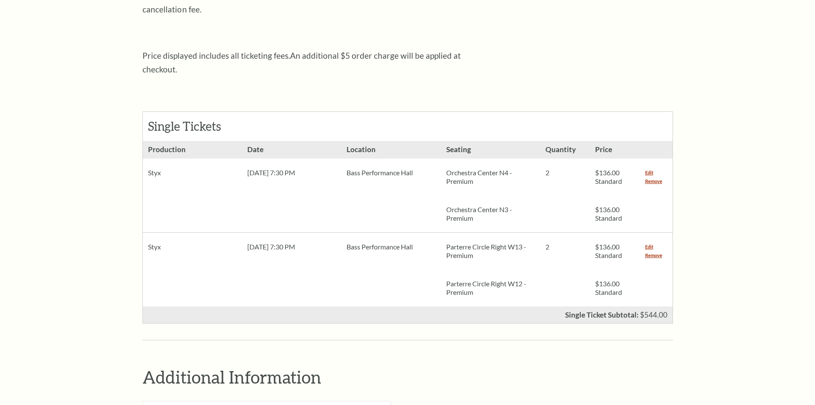
scroll to position [300, 0]
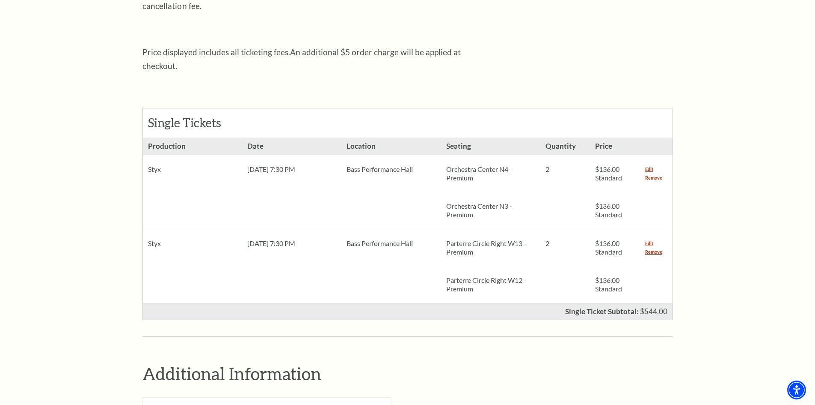
click at [649, 173] on link "Remove" at bounding box center [654, 177] width 17 height 9
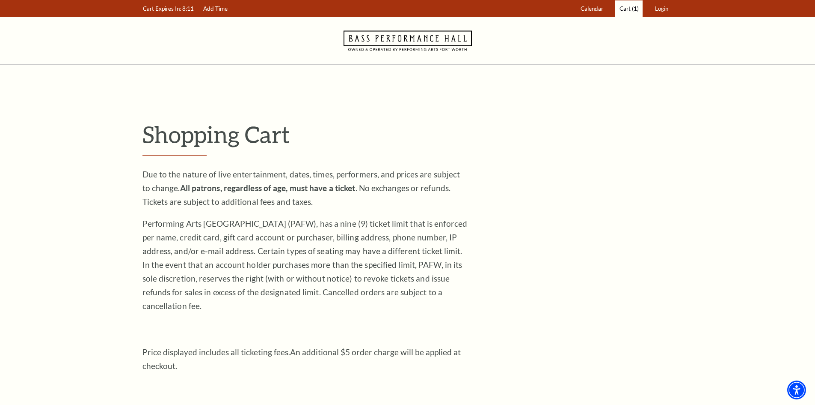
click at [632, 7] on span "(1)" at bounding box center [635, 8] width 7 height 7
